Goal: Task Accomplishment & Management: Use online tool/utility

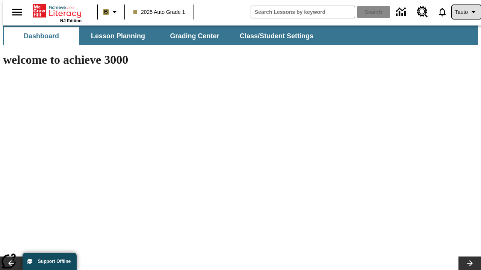
click at [462, 12] on span "Tauto" at bounding box center [461, 12] width 13 height 8
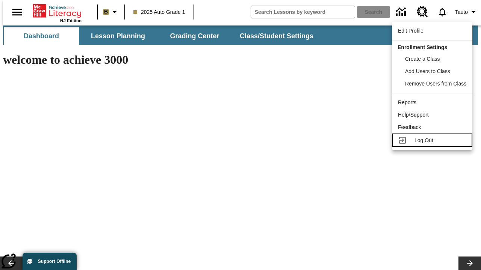
click at [433, 140] on span "Log Out" at bounding box center [423, 140] width 19 height 6
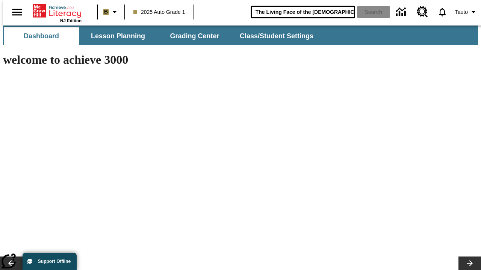
type input "The Living Face of the [DEMOGRAPHIC_DATA]"
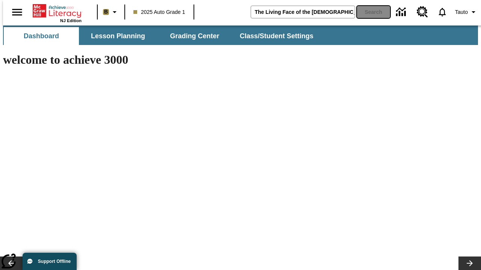
click at [369, 12] on button "Search" at bounding box center [373, 12] width 33 height 12
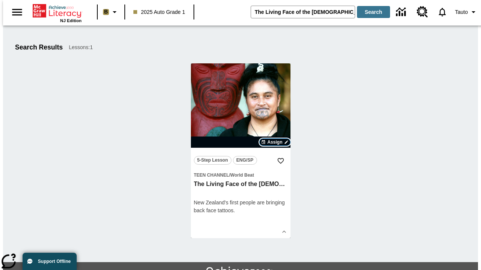
click at [275, 142] on span "Assign" at bounding box center [274, 142] width 15 height 7
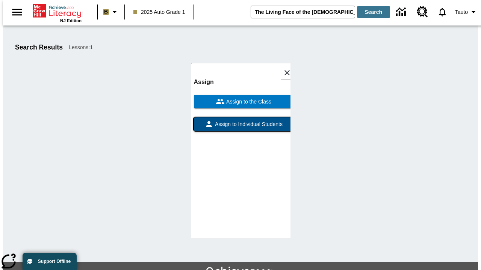
click at [240, 128] on span "Assign to Individual Students" at bounding box center [247, 125] width 69 height 8
